Goal: Information Seeking & Learning: Learn about a topic

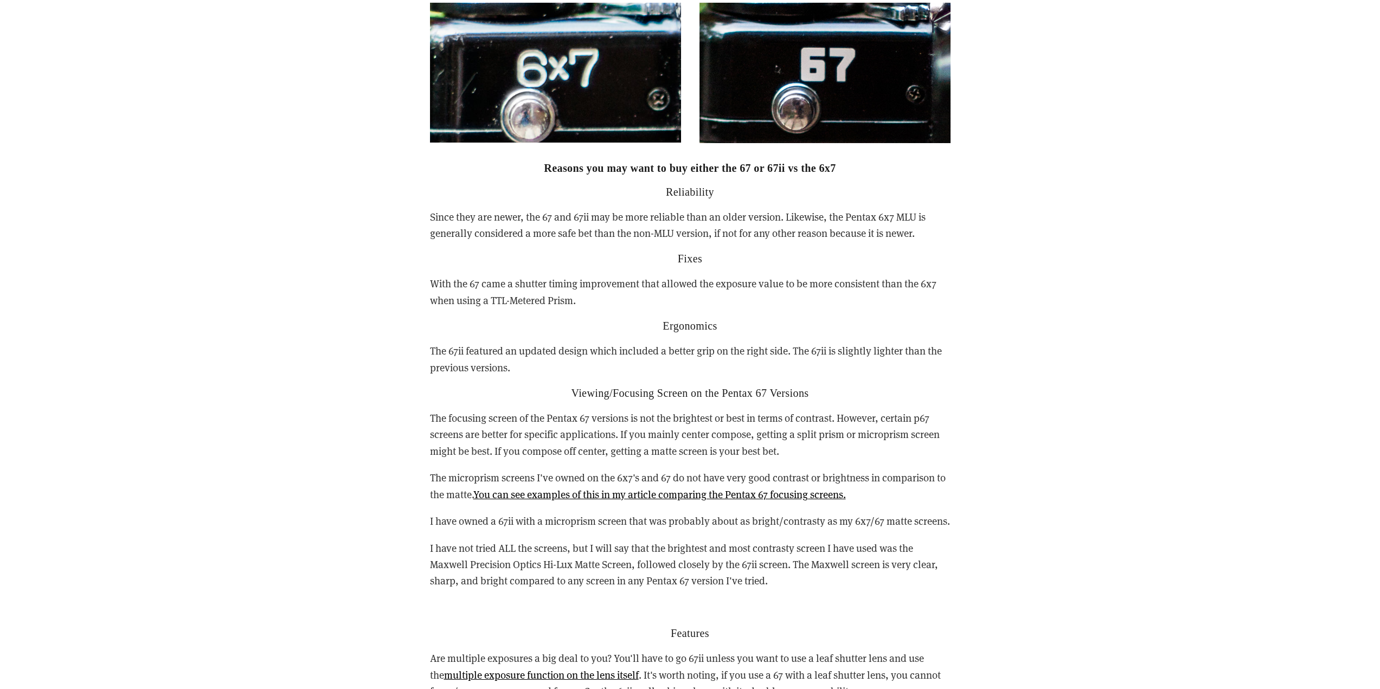
scroll to position [2928, 0]
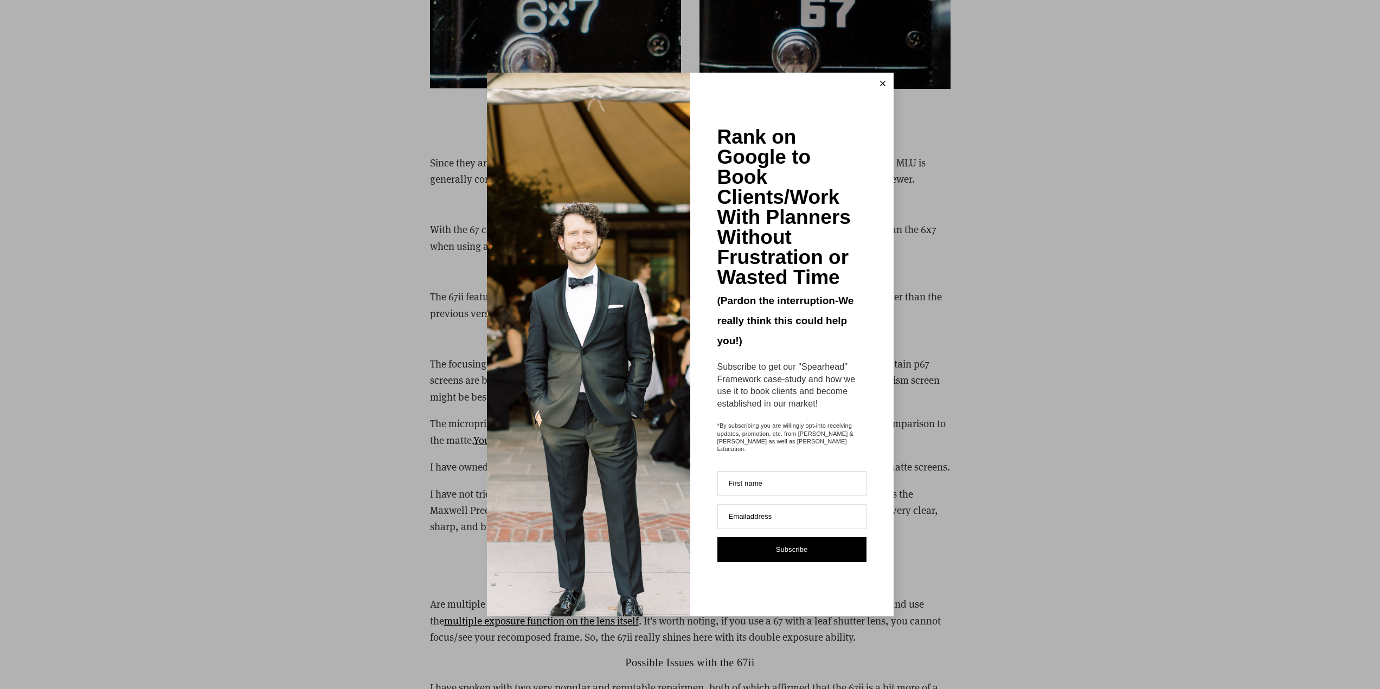
click at [881, 82] on button at bounding box center [883, 84] width 22 height 22
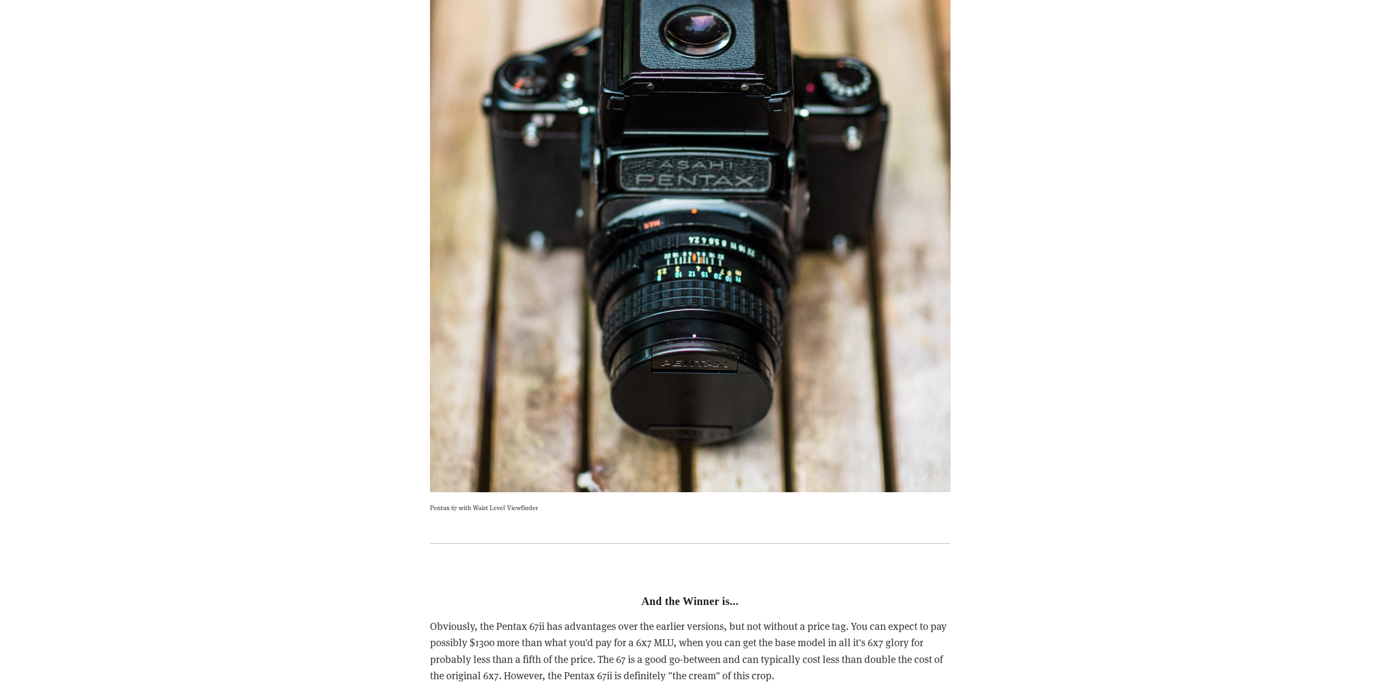
scroll to position [4229, 0]
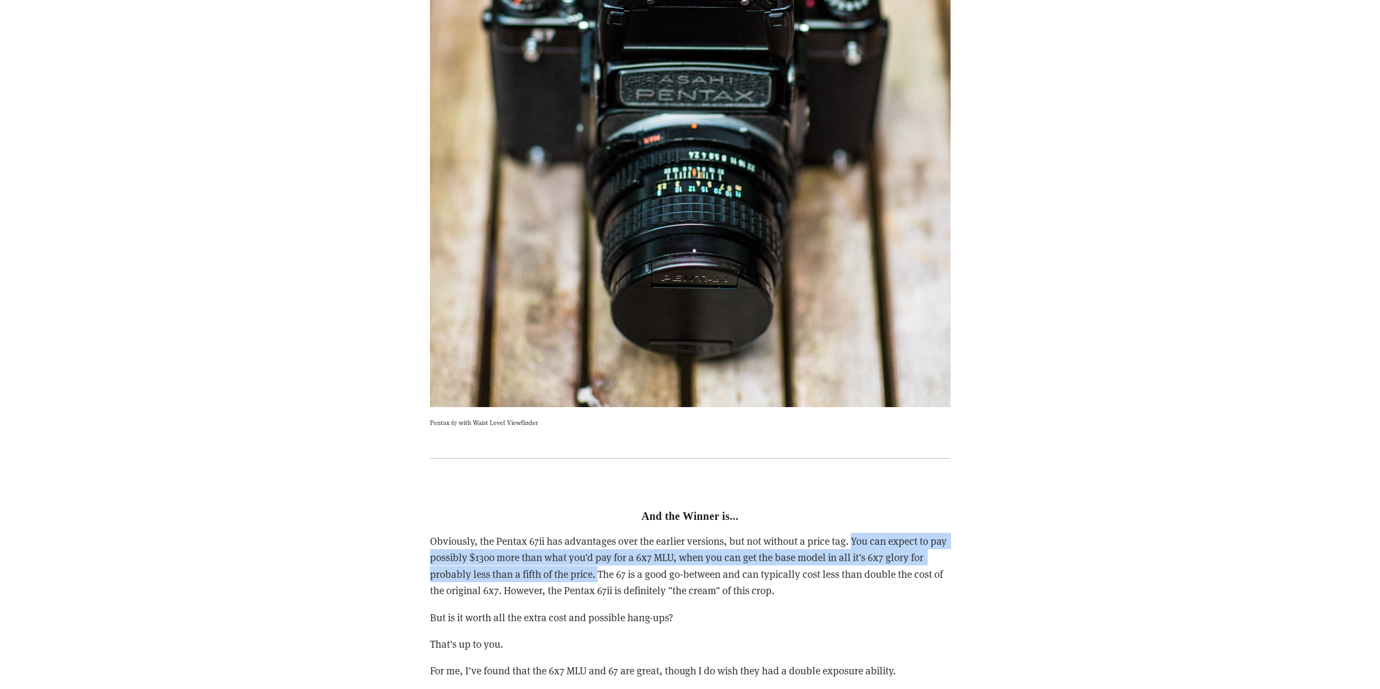
drag, startPoint x: 852, startPoint y: 524, endPoint x: 600, endPoint y: 560, distance: 254.6
click at [600, 560] on p "Obviously, the Pentax 67ii has advantages over the earlier versions, but not wi…" at bounding box center [690, 566] width 521 height 66
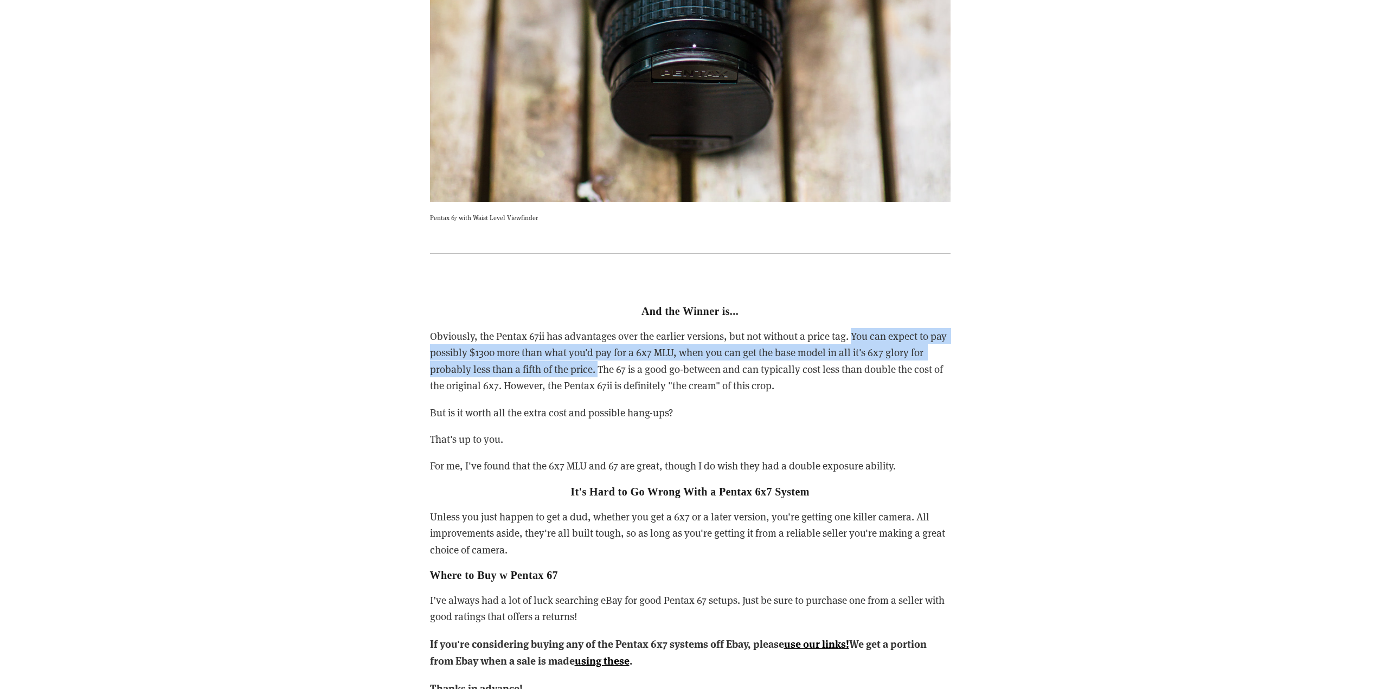
scroll to position [4500, 0]
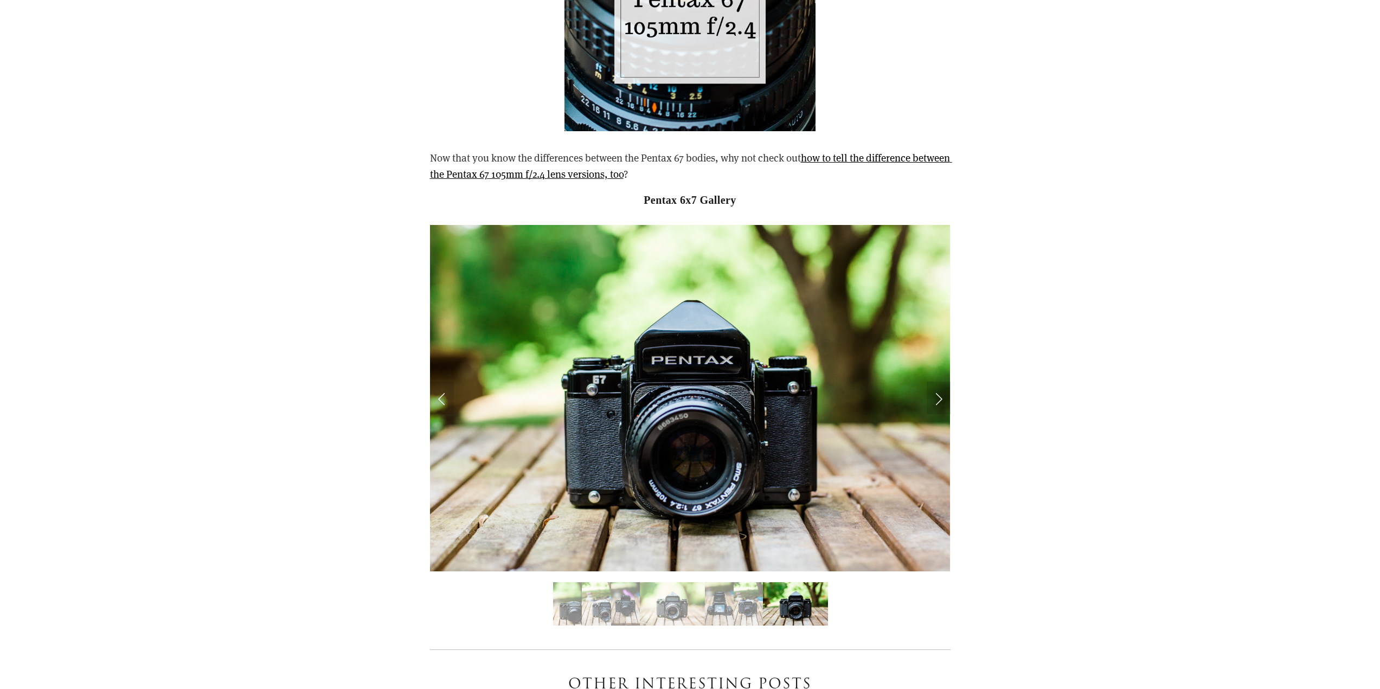
scroll to position [5314, 0]
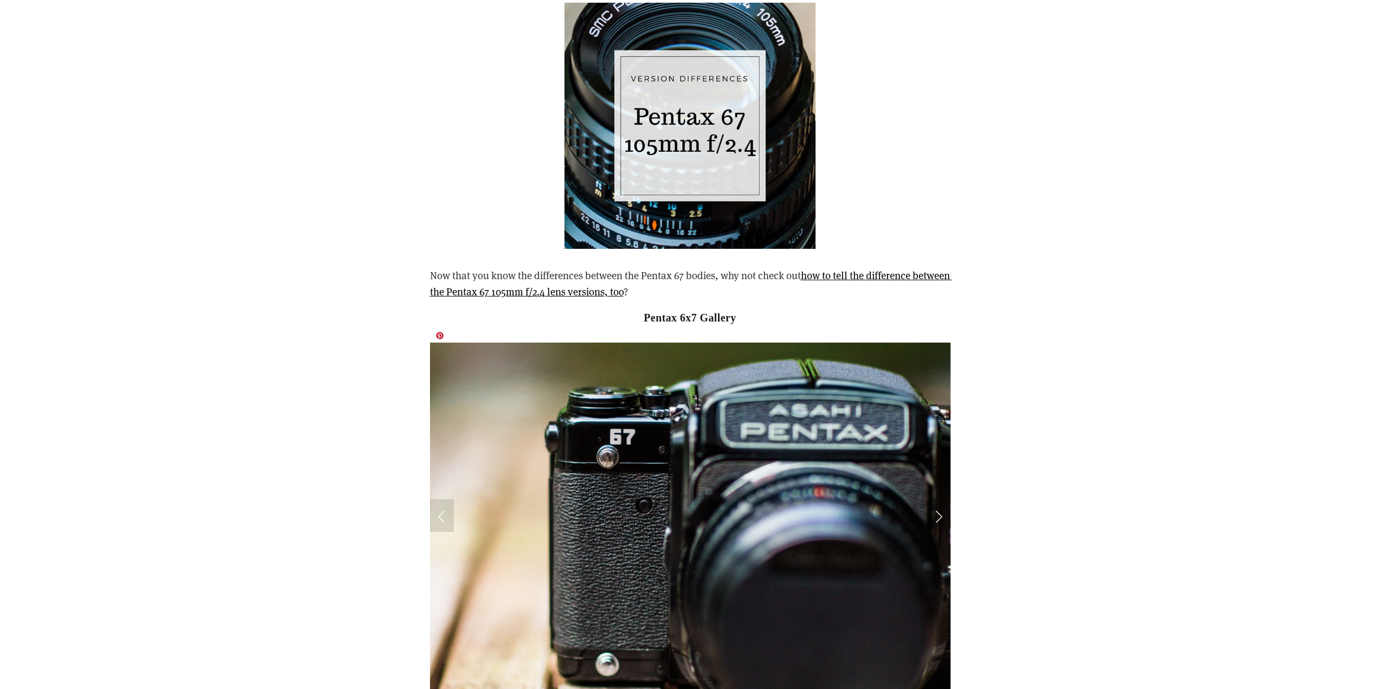
click at [936, 509] on link "Next Slide" at bounding box center [939, 515] width 24 height 33
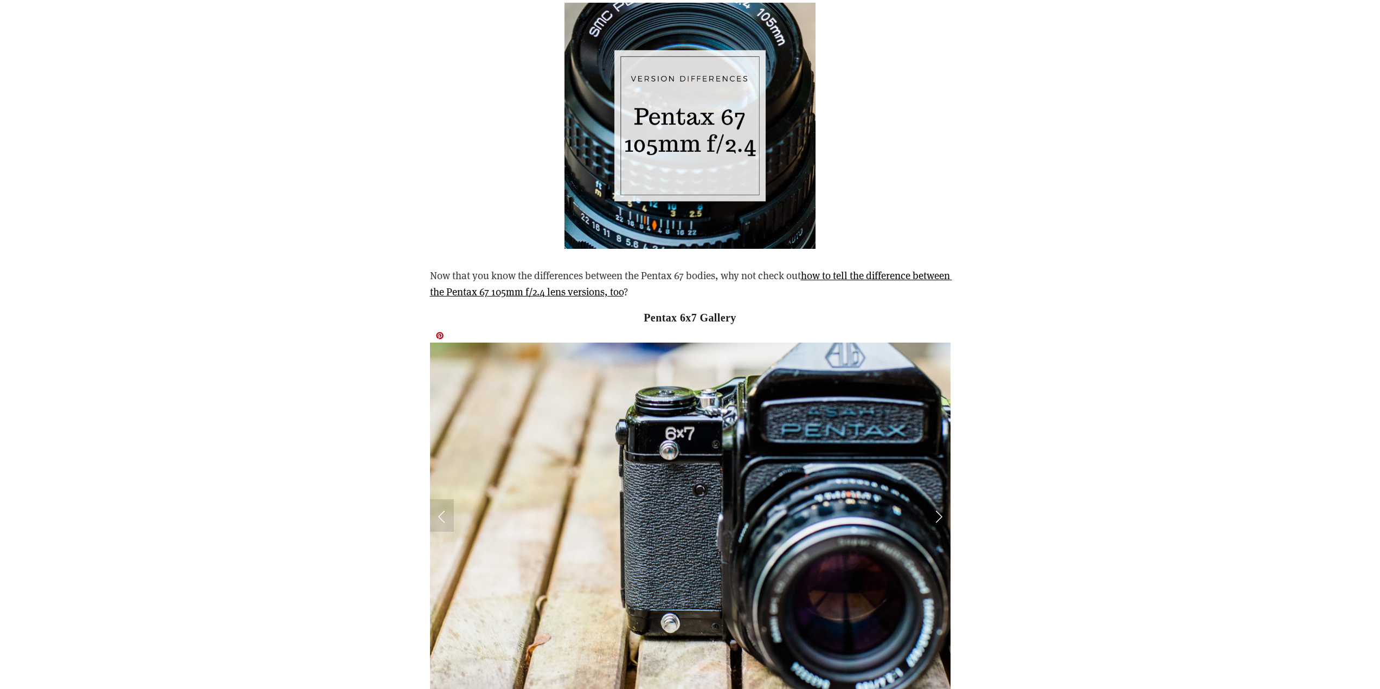
click at [936, 509] on link "Next Slide" at bounding box center [939, 515] width 24 height 33
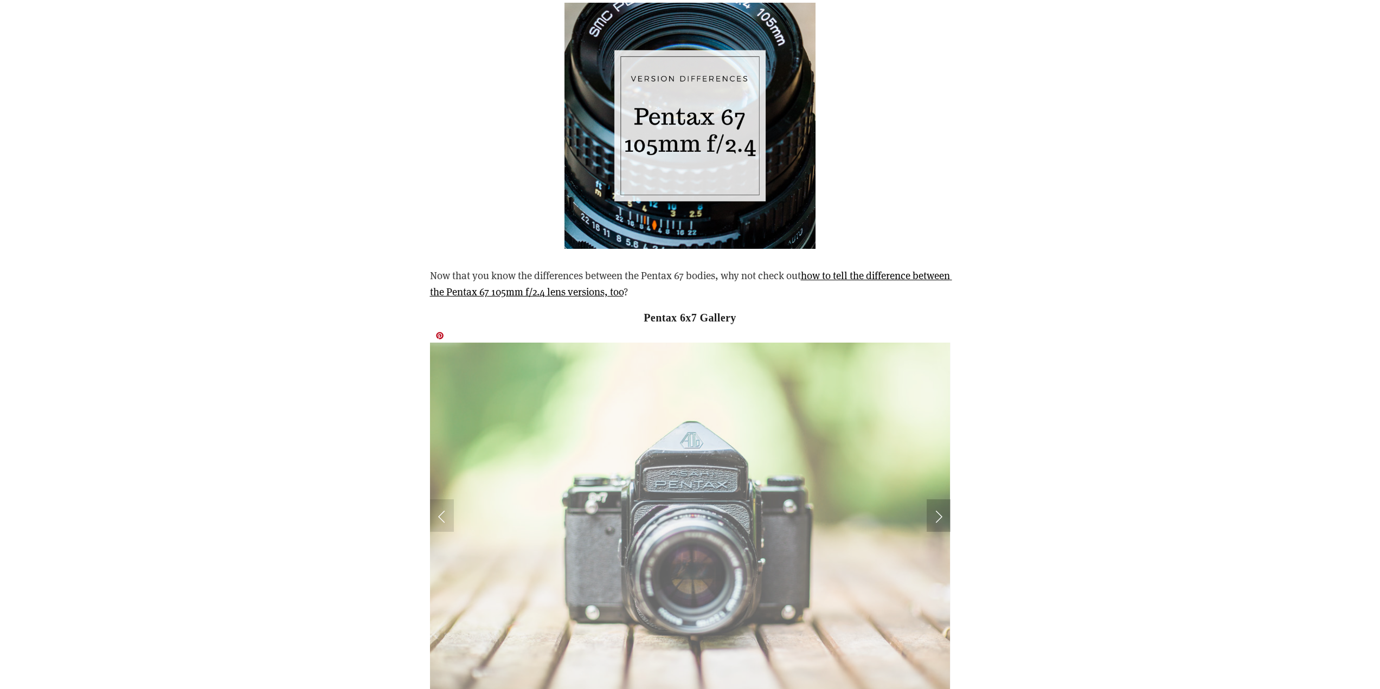
click at [936, 509] on link "Next Slide" at bounding box center [939, 515] width 24 height 33
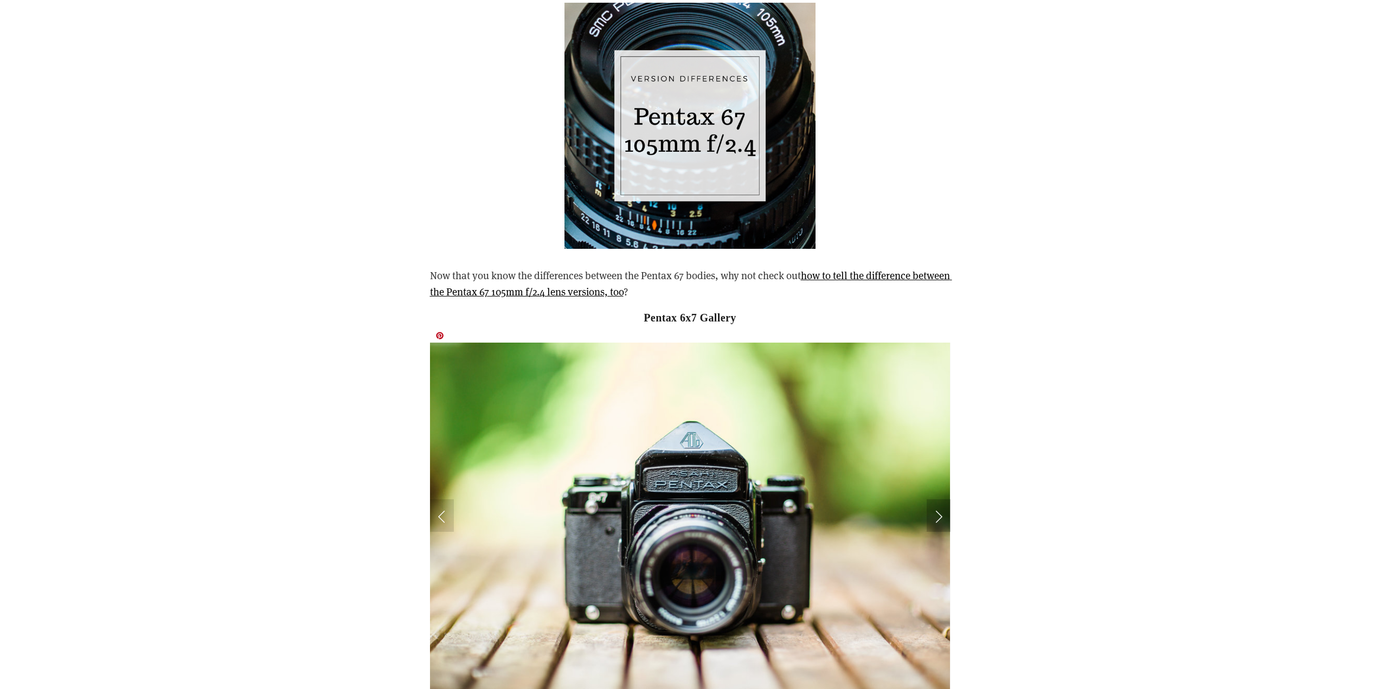
click at [936, 509] on link "Next Slide" at bounding box center [939, 515] width 24 height 33
click at [933, 500] on link "Next Slide" at bounding box center [939, 515] width 24 height 33
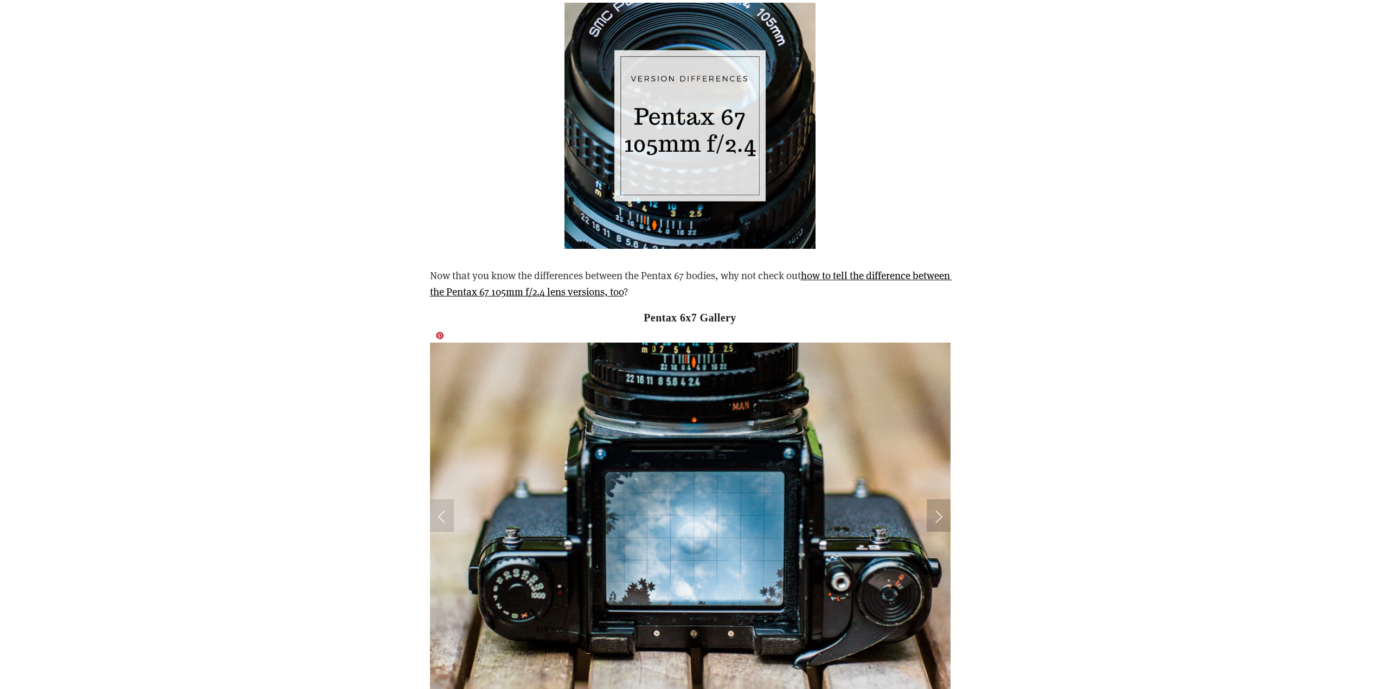
click at [933, 500] on link "Next Slide" at bounding box center [939, 515] width 24 height 33
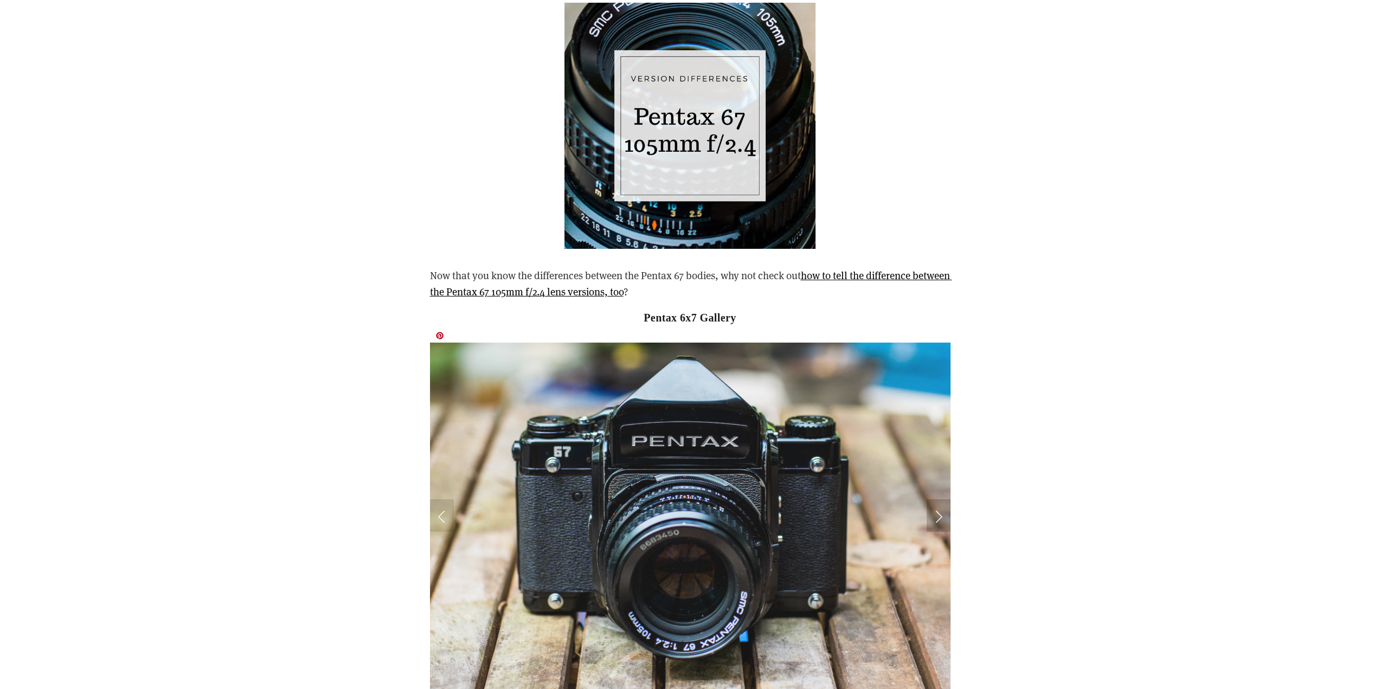
click at [933, 500] on link "Next Slide" at bounding box center [939, 515] width 24 height 33
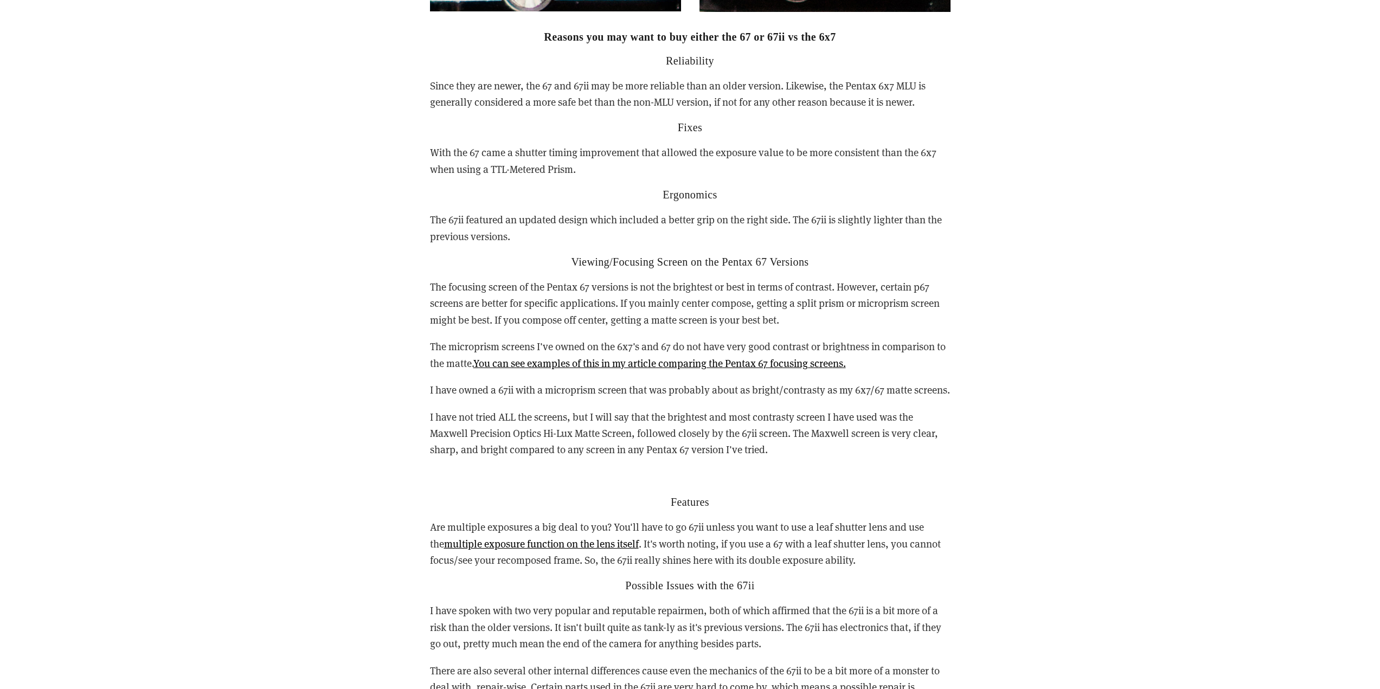
scroll to position [3113, 0]
